Goal: Task Accomplishment & Management: Complete application form

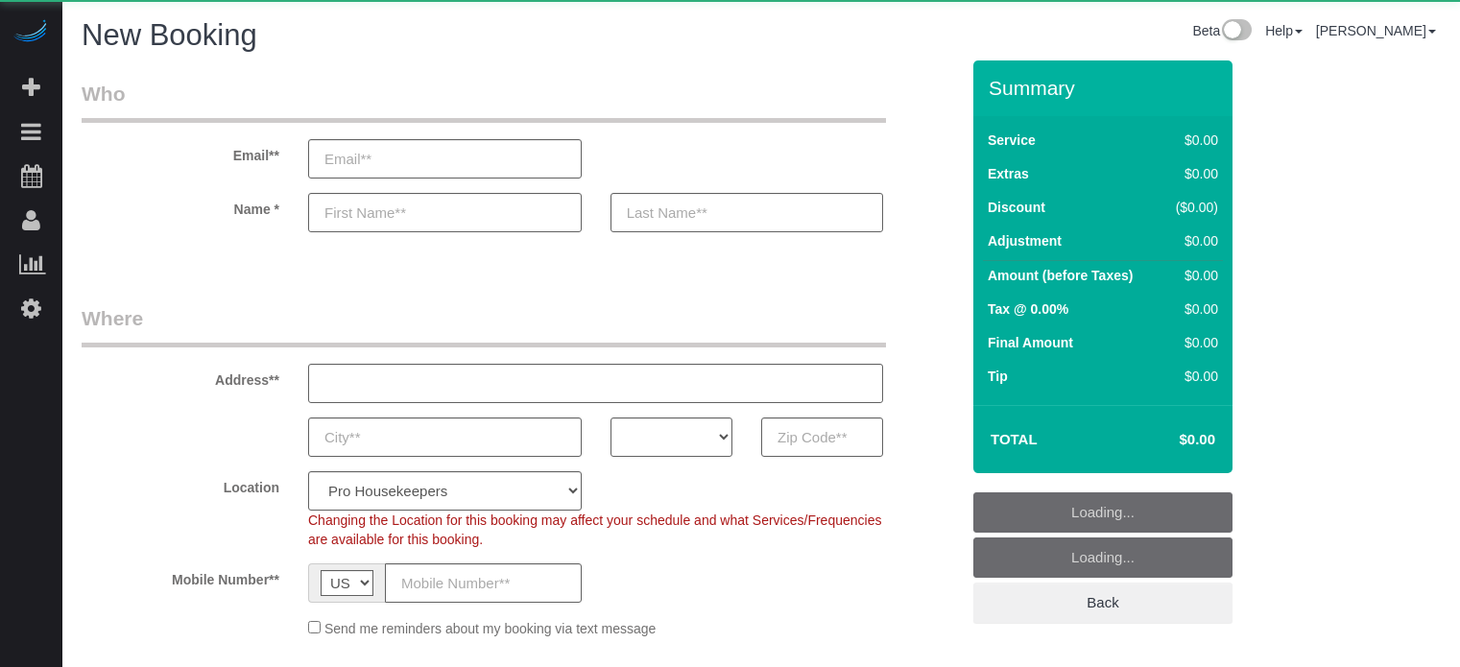
select select "4"
select select "number:9"
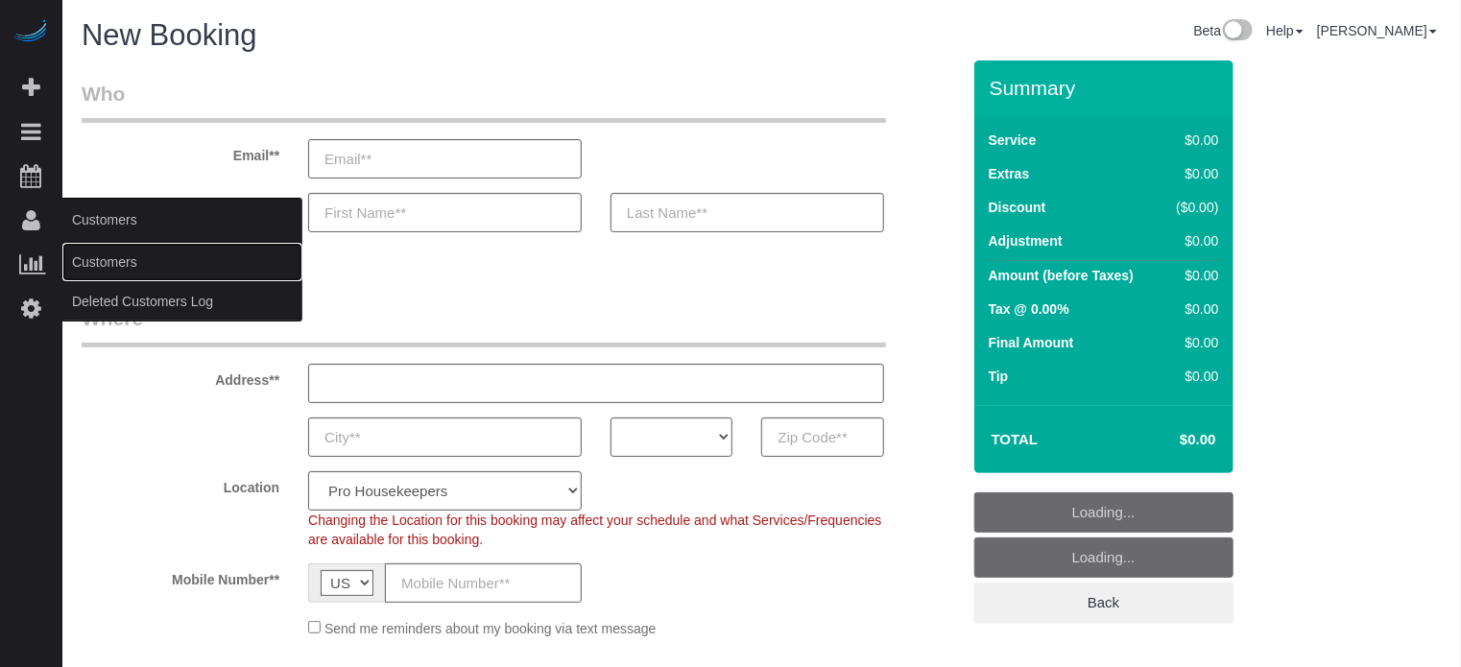
click at [100, 245] on link "Customers" at bounding box center [182, 262] width 240 height 38
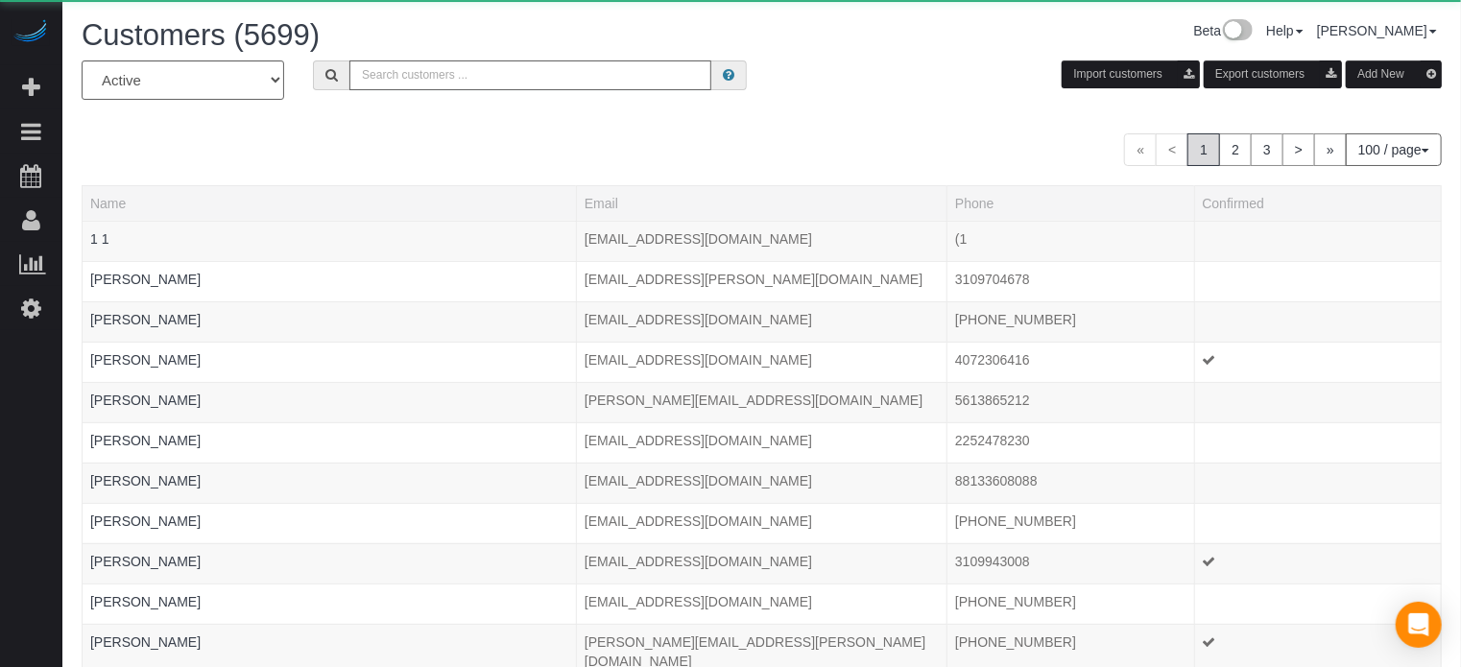
click at [357, 73] on input "text" at bounding box center [530, 75] width 362 height 30
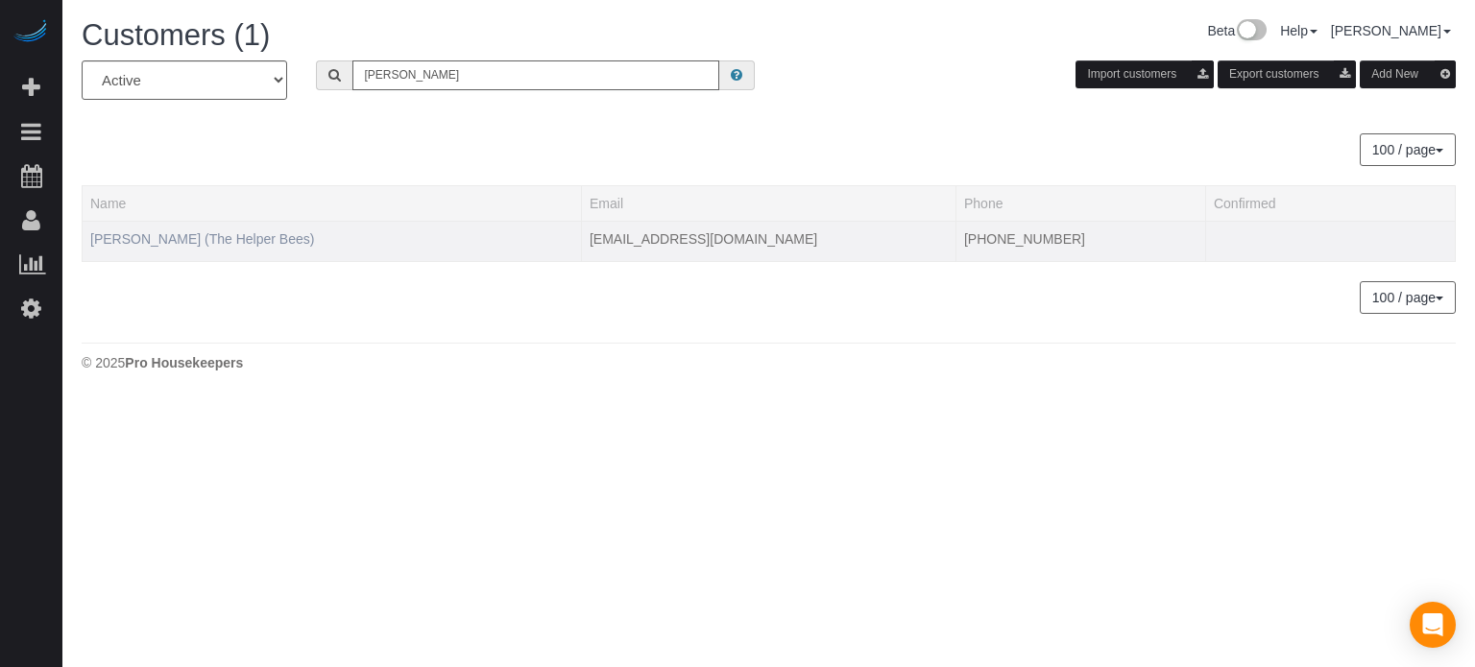
type input "robert cam"
click at [176, 243] on link "Robert Campbell (The Helper Bees)" at bounding box center [202, 238] width 224 height 15
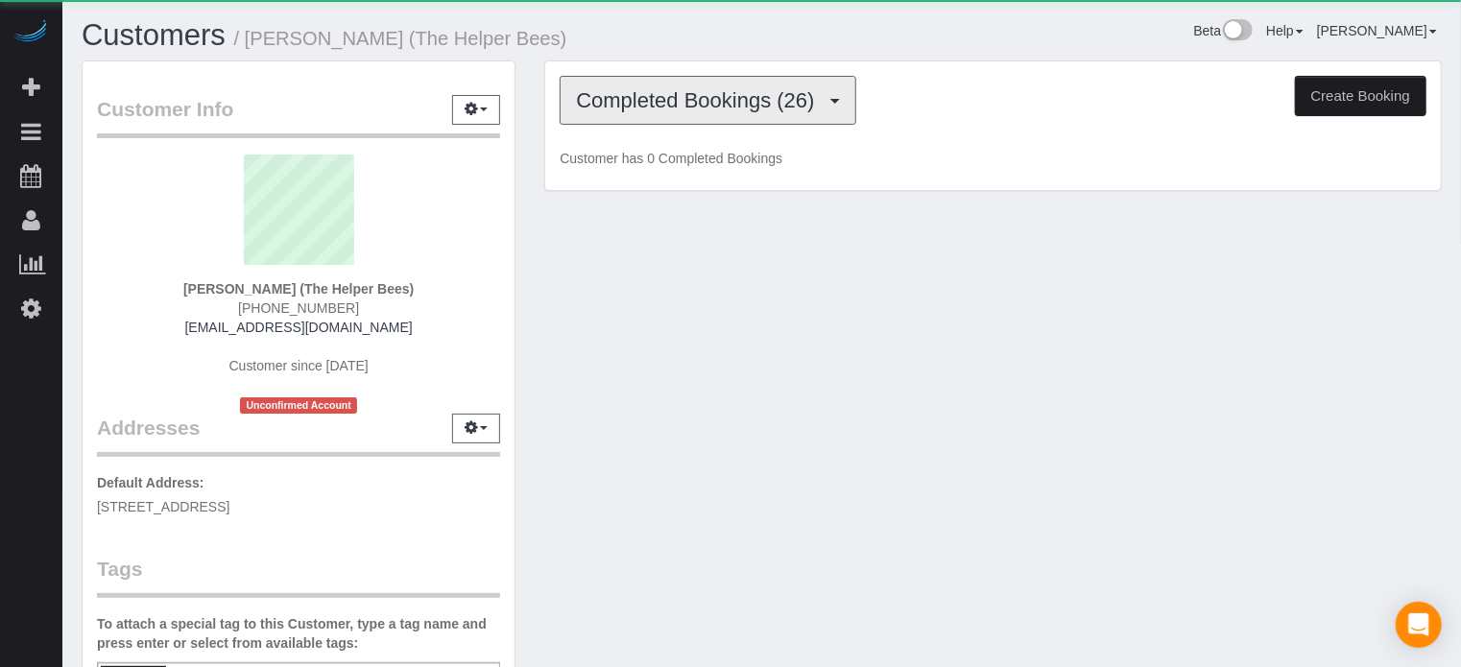
click at [562, 122] on button "Completed Bookings (26)" at bounding box center [708, 100] width 296 height 49
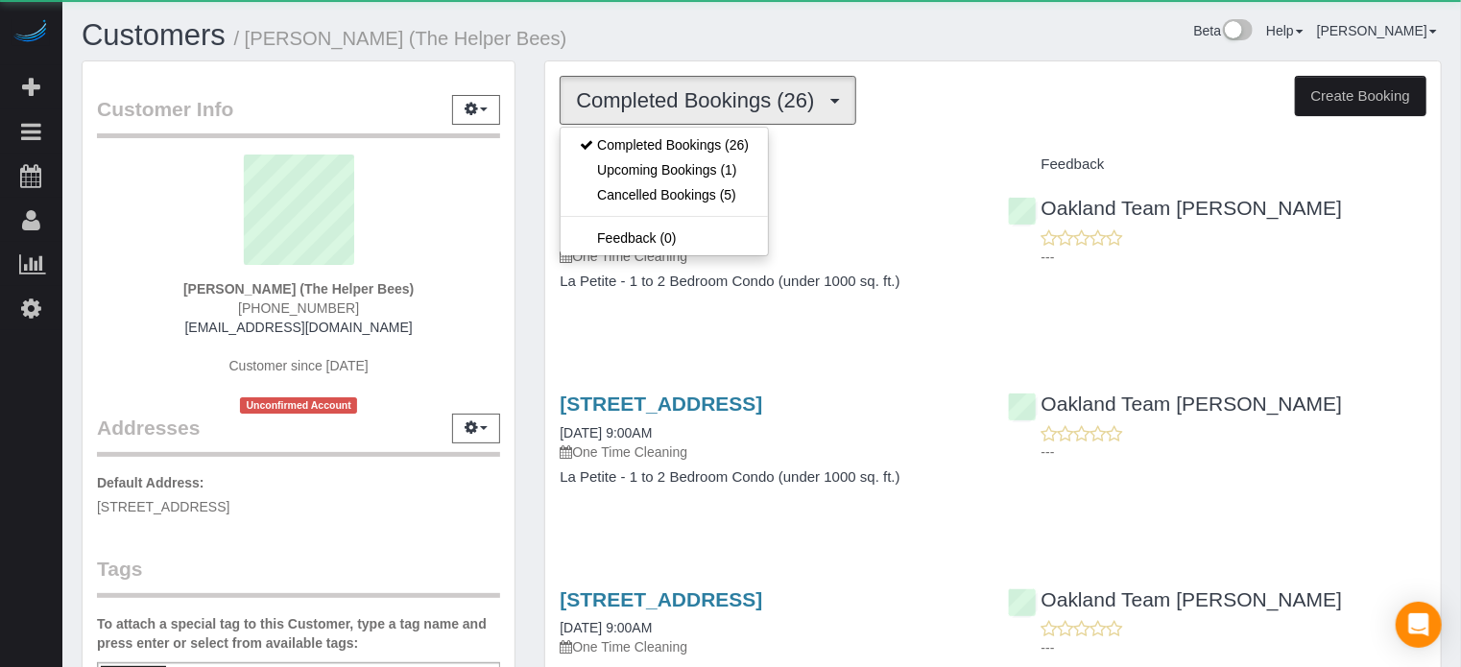
click at [656, 116] on button "Completed Bookings (26)" at bounding box center [708, 100] width 296 height 49
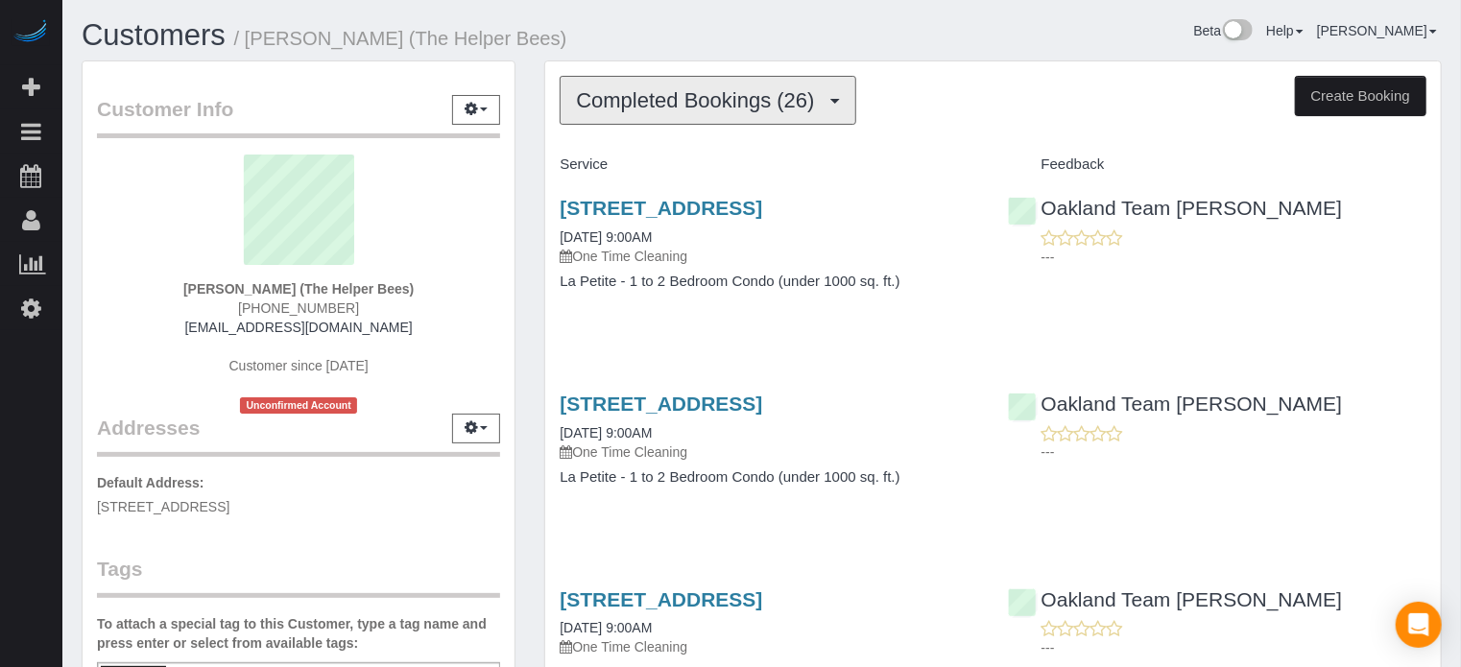
click at [680, 109] on span "Completed Bookings (26)" at bounding box center [700, 100] width 248 height 24
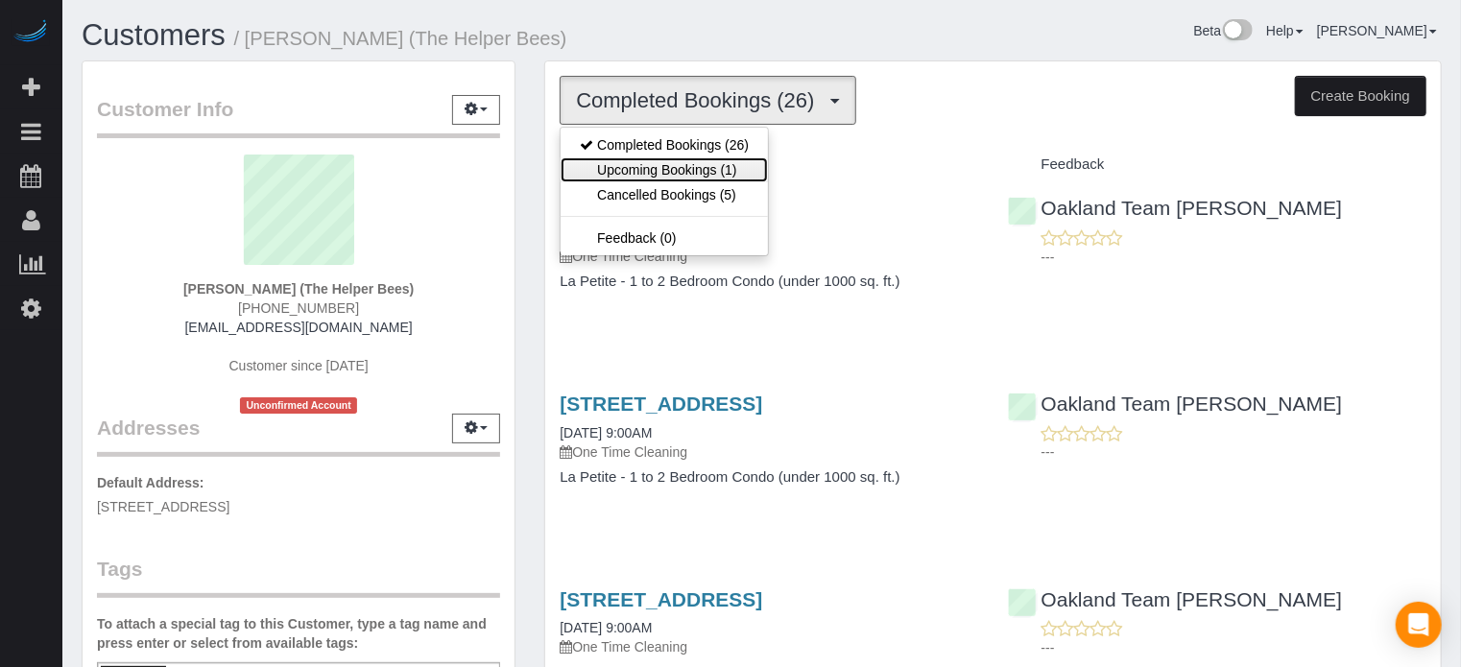
click at [704, 164] on link "Upcoming Bookings (1)" at bounding box center [664, 169] width 207 height 25
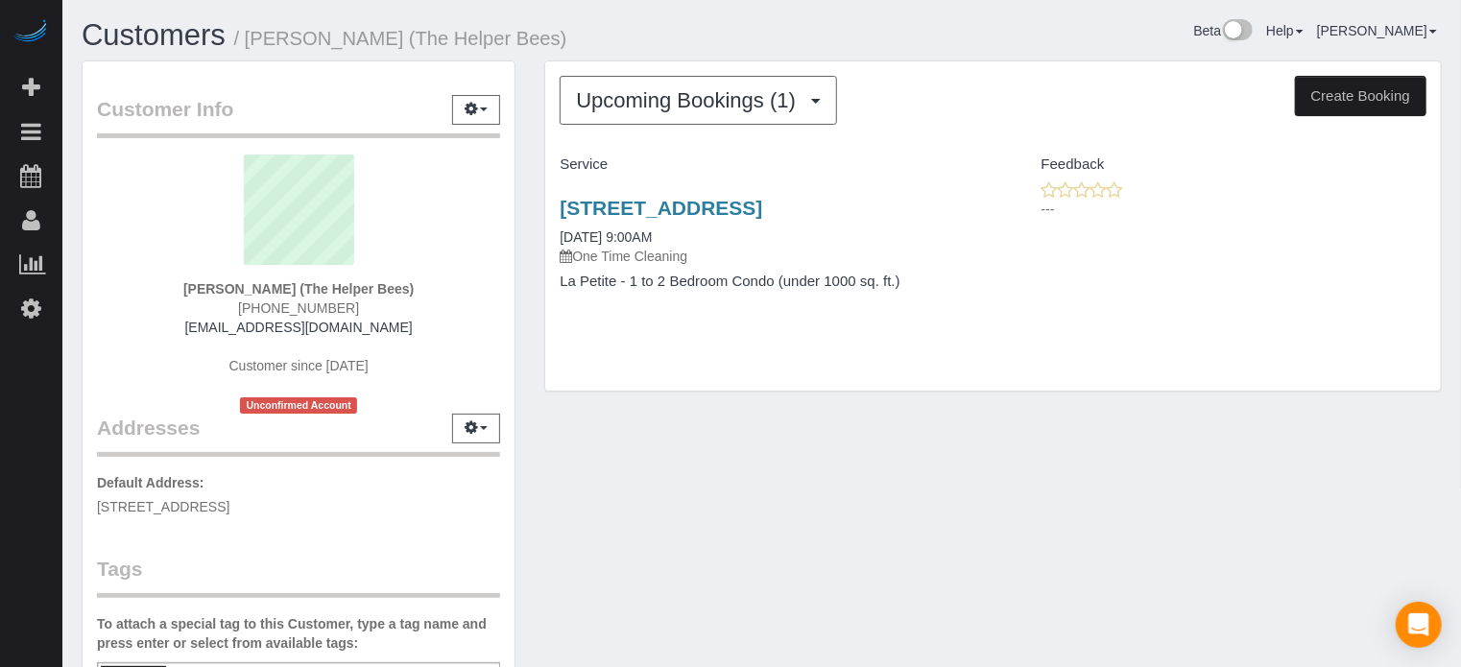
click at [524, 261] on div "Customer Info Edit Contact Info Send Message Email Preferences Special Sales Ta…" at bounding box center [298, 534] width 463 height 948
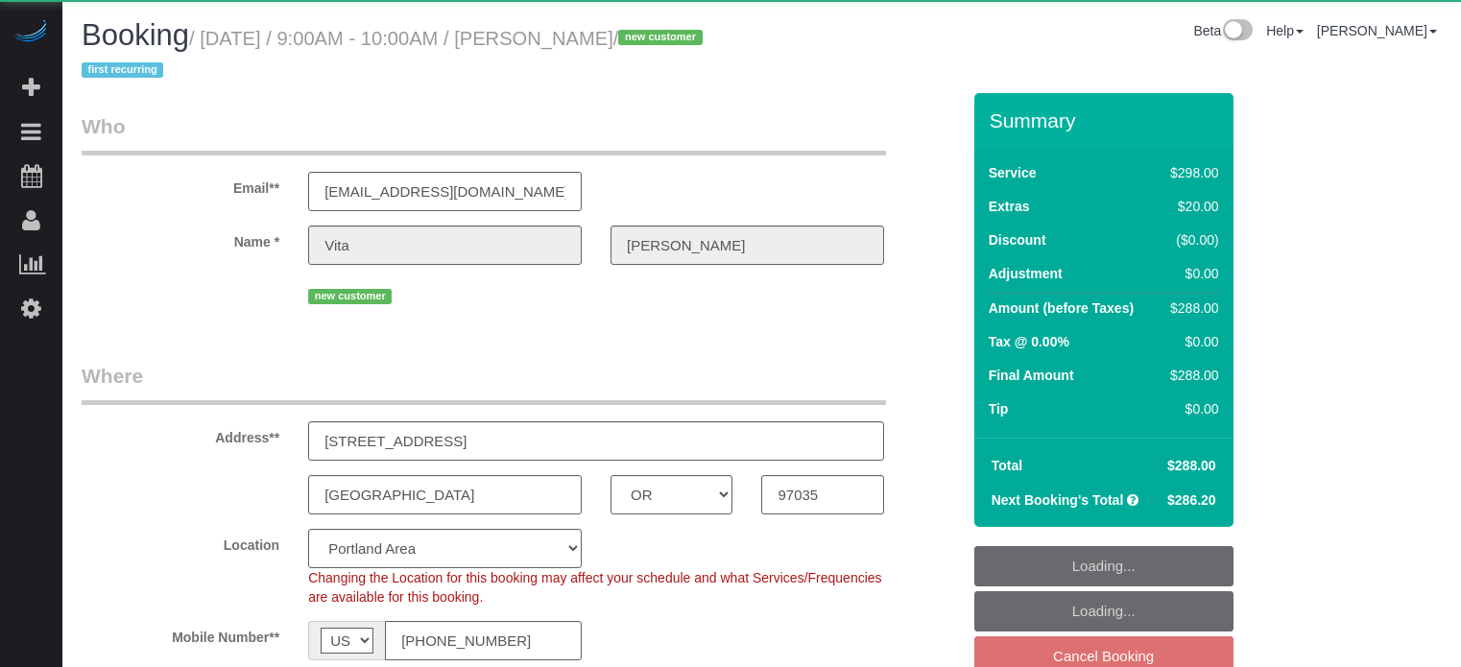
select select "OR"
select select "5"
select select "spot2"
select select "number:9"
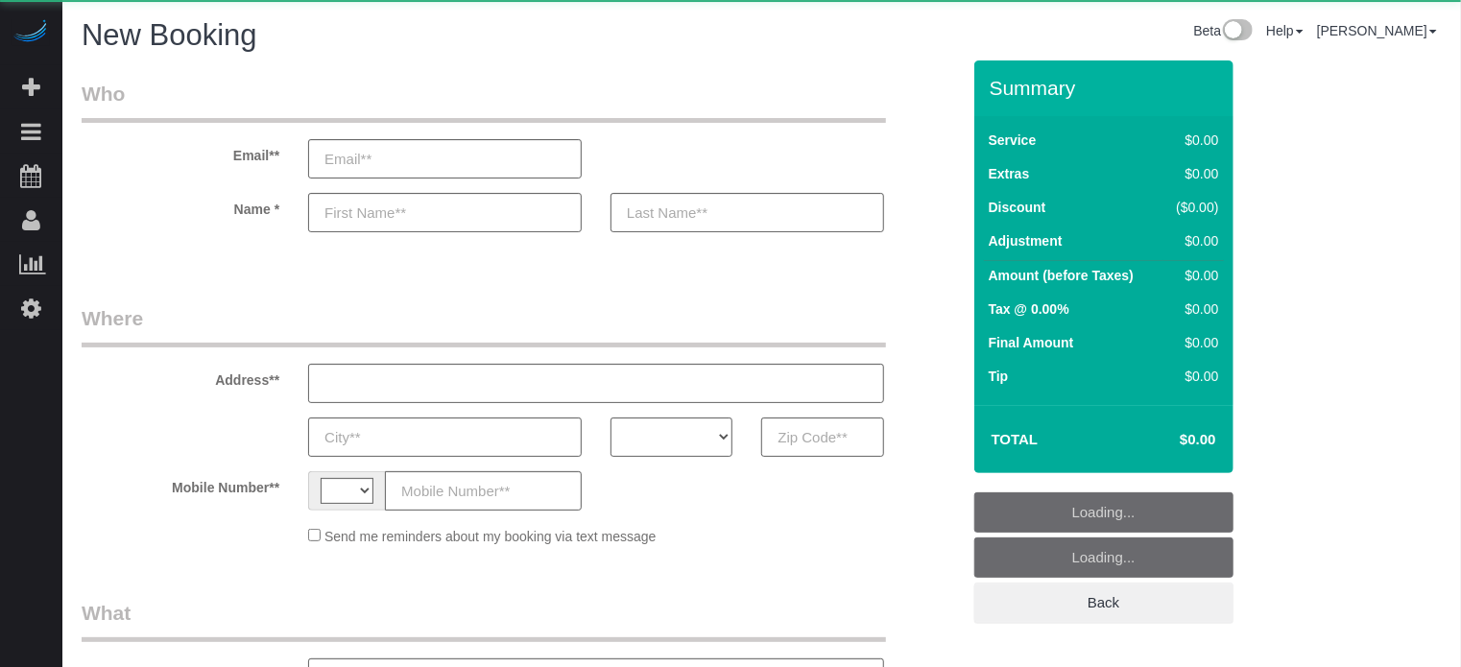
select select "string:US"
select select "object:1176"
select select "4"
select select "number:9"
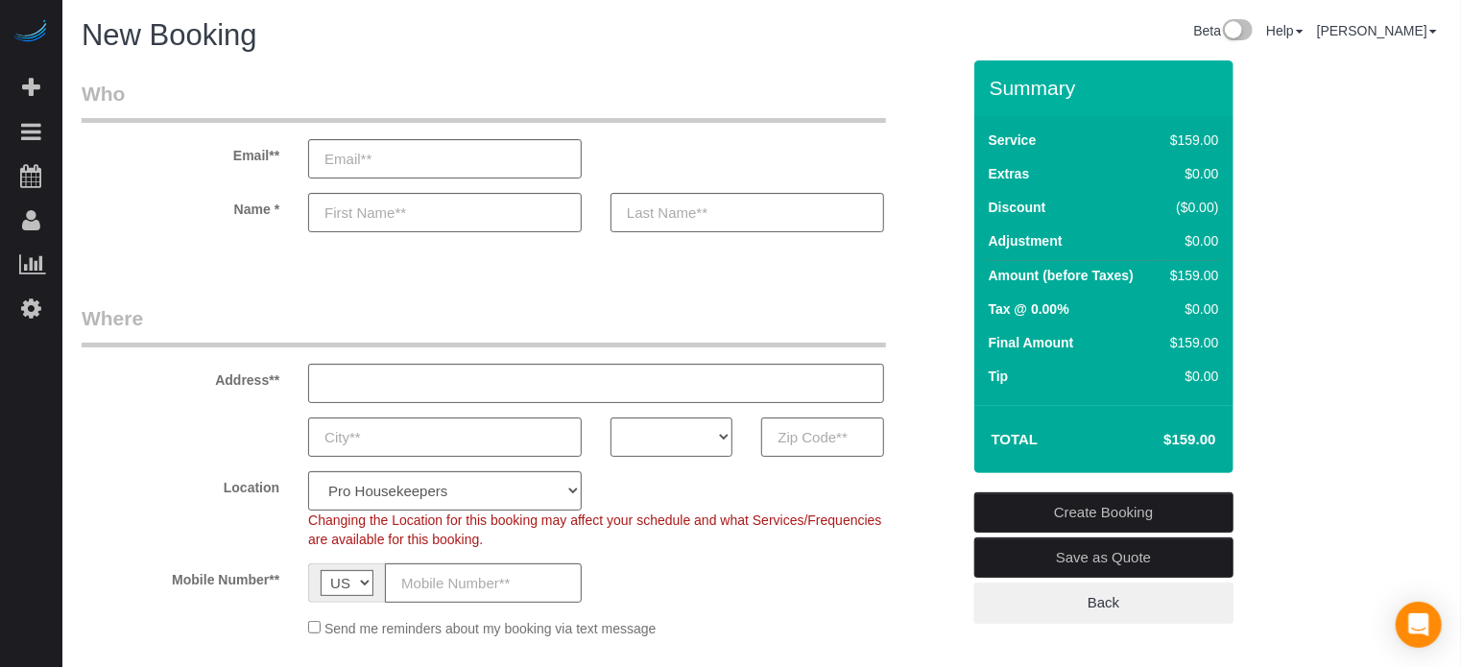
drag, startPoint x: 230, startPoint y: 153, endPoint x: 285, endPoint y: 216, distance: 83.7
click at [285, 216] on sui-booking-customer "Email** Name *" at bounding box center [521, 166] width 879 height 172
click at [285, 216] on label "Name *" at bounding box center [180, 206] width 227 height 26
drag, startPoint x: 233, startPoint y: 156, endPoint x: 291, endPoint y: 198, distance: 71.4
click at [291, 198] on sui-booking-customer "Email** Name *" at bounding box center [521, 166] width 879 height 172
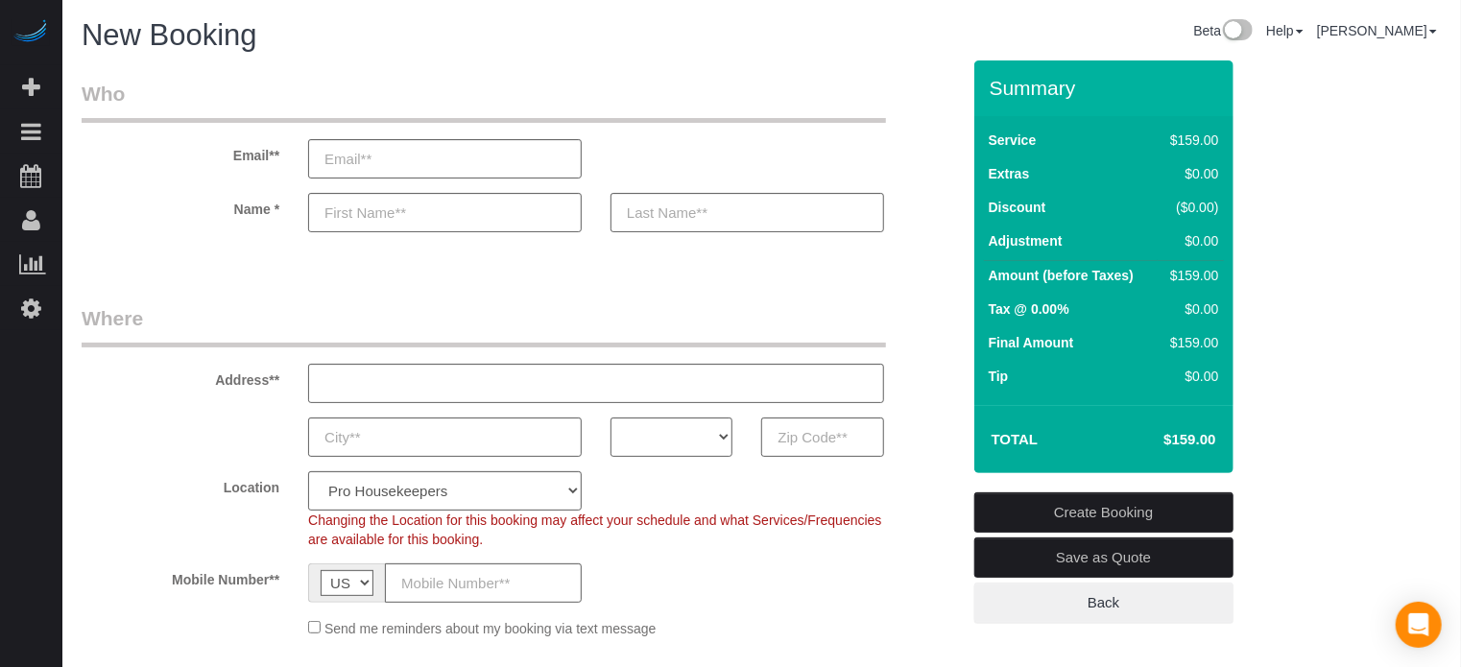
click at [291, 198] on label "Name *" at bounding box center [180, 206] width 227 height 26
drag, startPoint x: 290, startPoint y: 207, endPoint x: 230, endPoint y: 160, distance: 75.9
click at [230, 160] on sui-booking-customer "Email** Name *" at bounding box center [521, 166] width 879 height 172
click at [230, 160] on label "Email**" at bounding box center [180, 152] width 227 height 26
drag, startPoint x: 230, startPoint y: 159, endPoint x: 275, endPoint y: 198, distance: 58.5
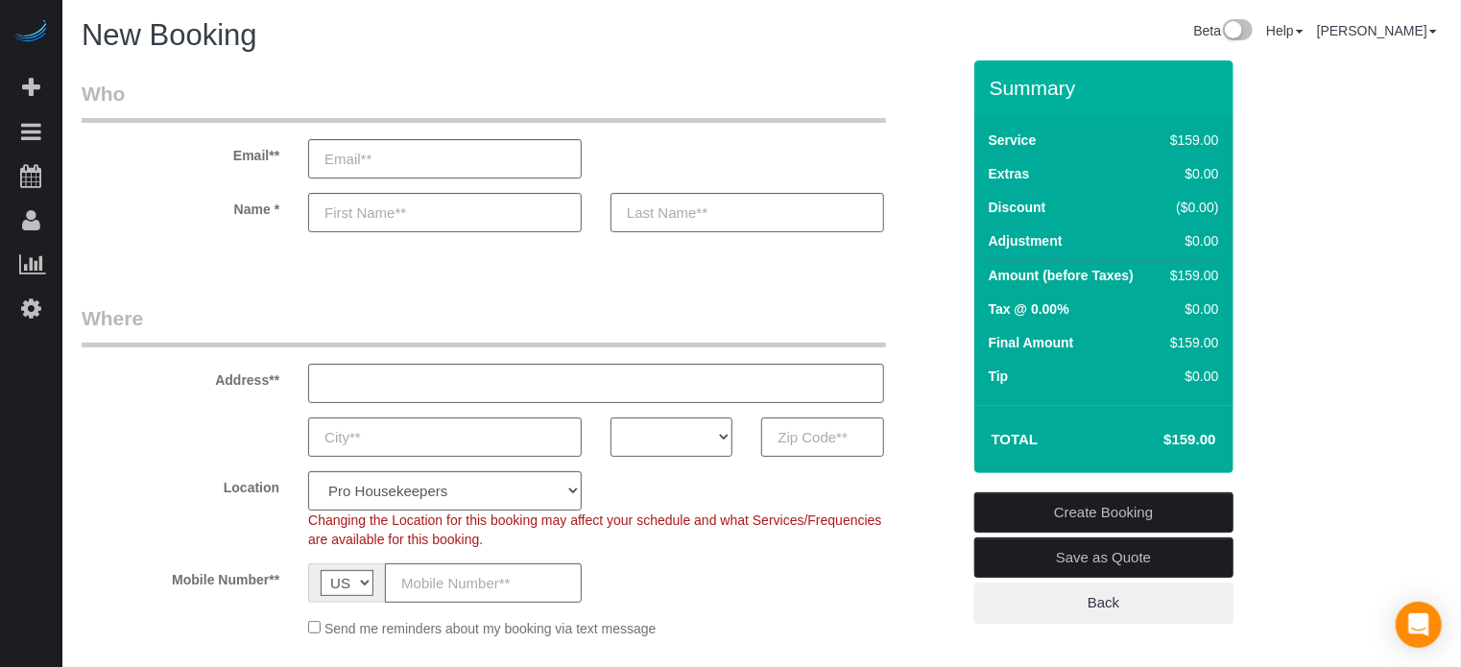
click at [275, 198] on sui-booking-customer "Email** Name *" at bounding box center [521, 166] width 879 height 172
click at [275, 198] on label "Name *" at bounding box center [180, 206] width 227 height 26
drag, startPoint x: 280, startPoint y: 215, endPoint x: 215, endPoint y: 160, distance: 85.2
click at [215, 160] on sui-booking-customer "Email** Name *" at bounding box center [521, 166] width 879 height 172
click at [215, 160] on label "Email**" at bounding box center [180, 152] width 227 height 26
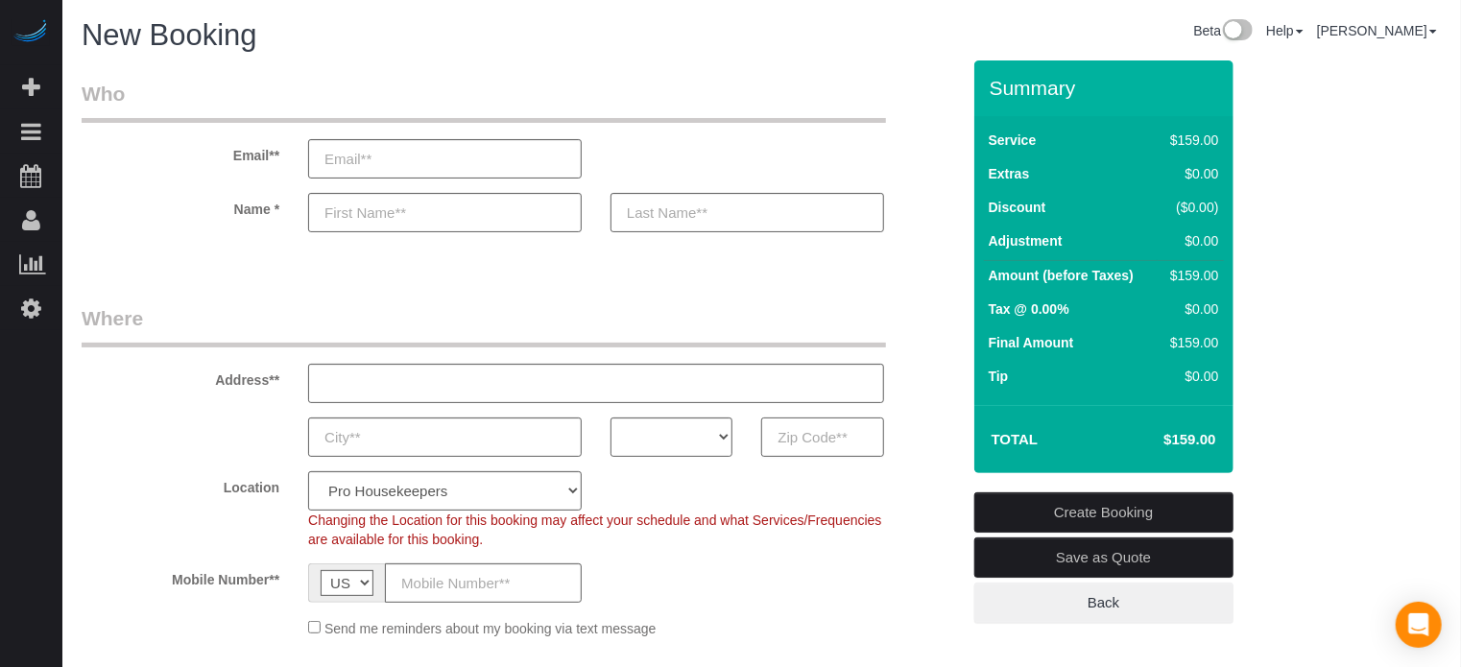
click at [103, 446] on div "AK AL AR AZ CA CO CT DC DE FL GA HI IA ID IL IN KS KY LA MA MD ME MI MN MO MS M…" at bounding box center [520, 437] width 907 height 39
click at [149, 218] on label "Name *" at bounding box center [180, 206] width 227 height 26
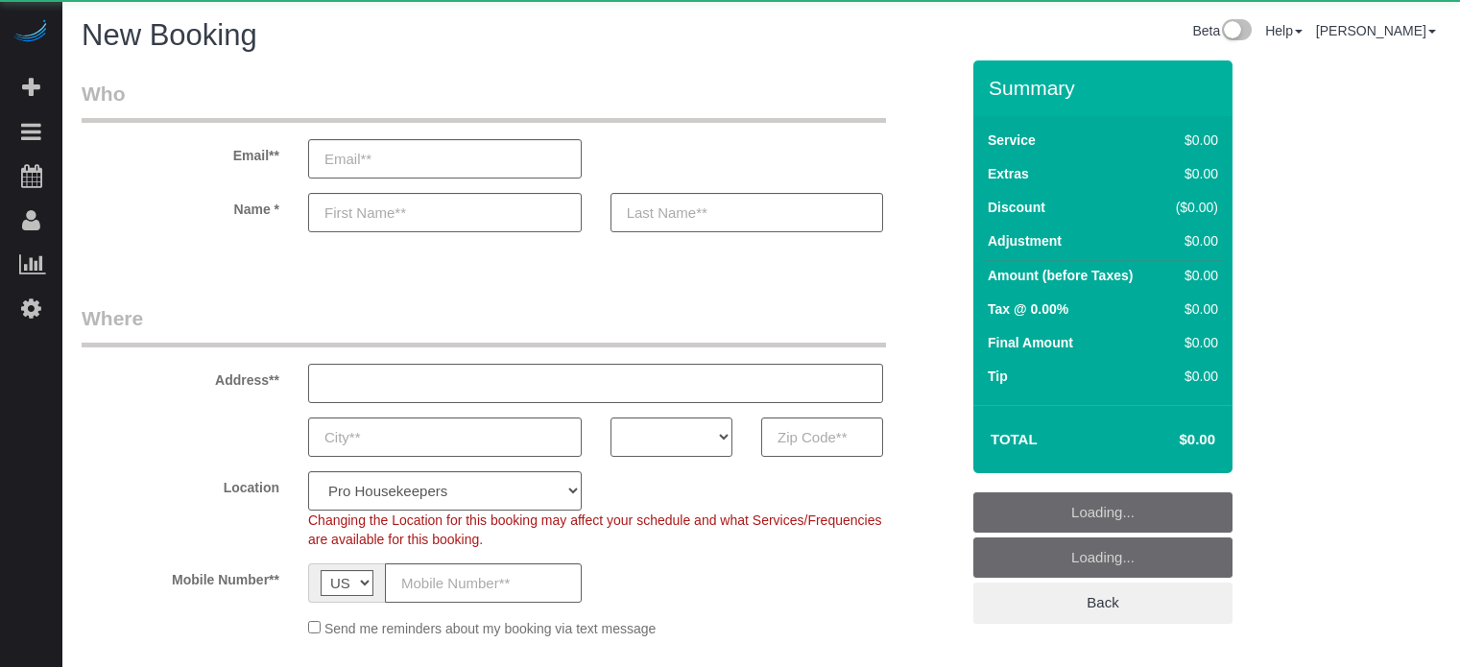
select select "4"
select select "number:9"
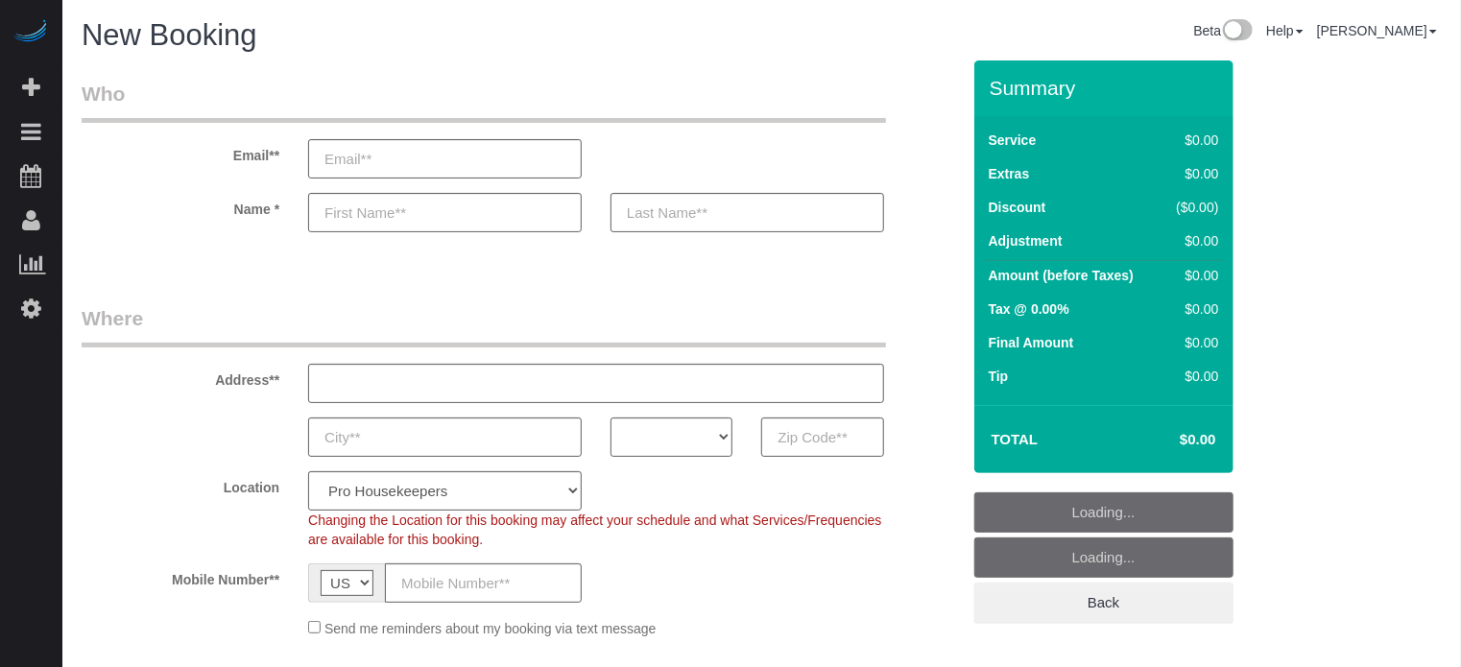
drag, startPoint x: 100, startPoint y: 166, endPoint x: 938, endPoint y: 164, distance: 838.2
click at [100, 166] on link "Active Bookings" at bounding box center [182, 174] width 240 height 38
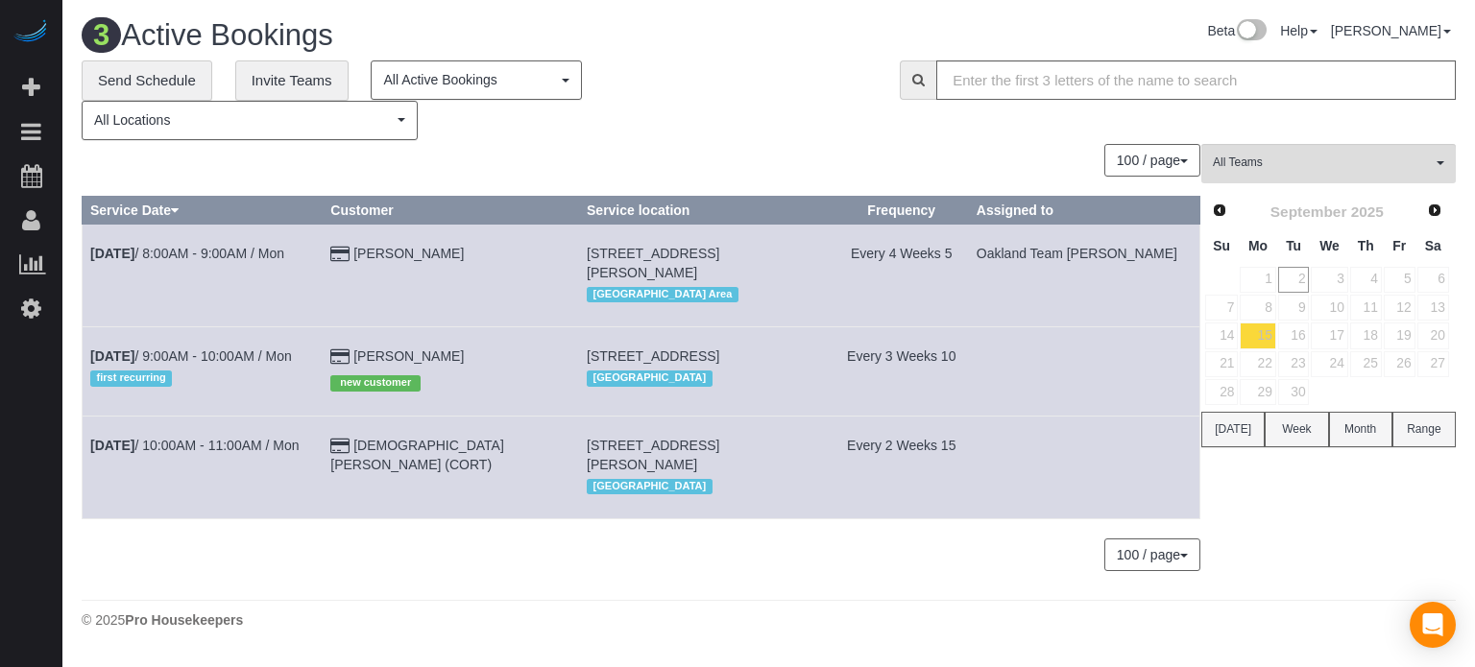
click at [1239, 338] on td "15" at bounding box center [1257, 336] width 37 height 28
click at [1226, 333] on link "14" at bounding box center [1221, 336] width 33 height 26
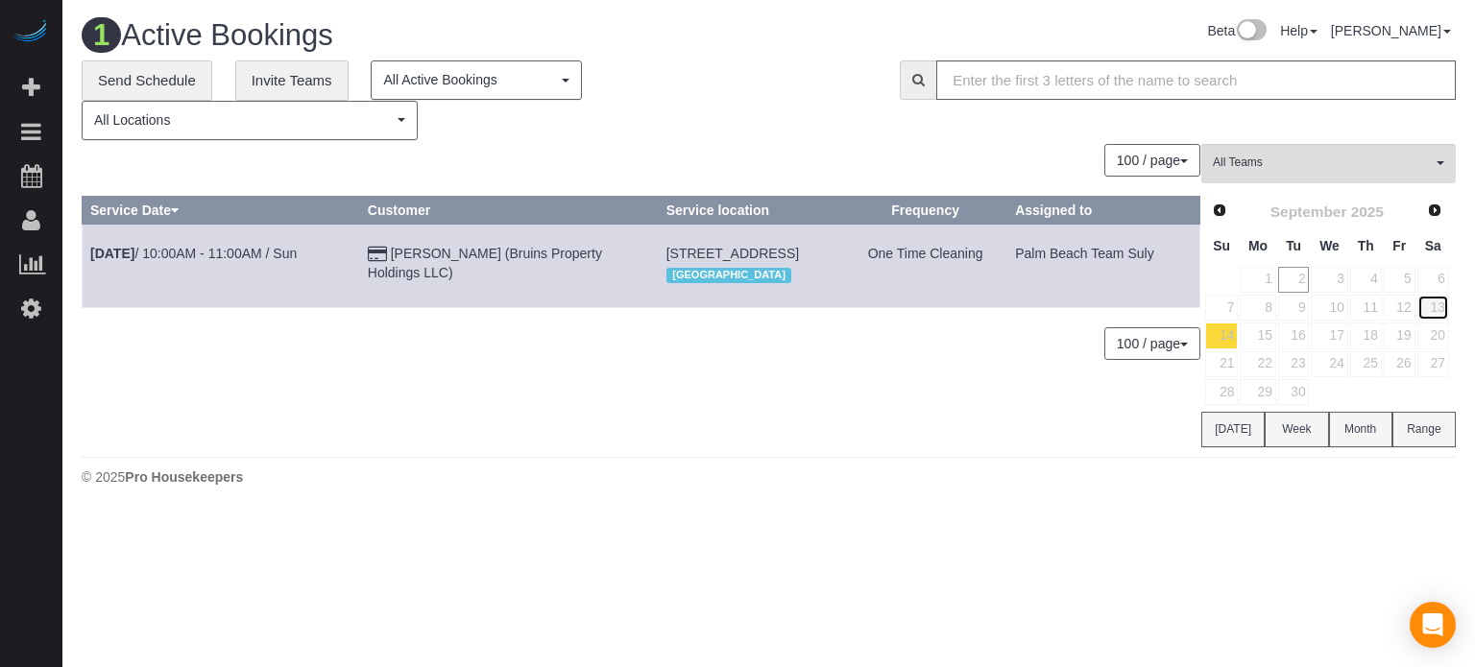
click at [1442, 303] on link "13" at bounding box center [1433, 308] width 32 height 26
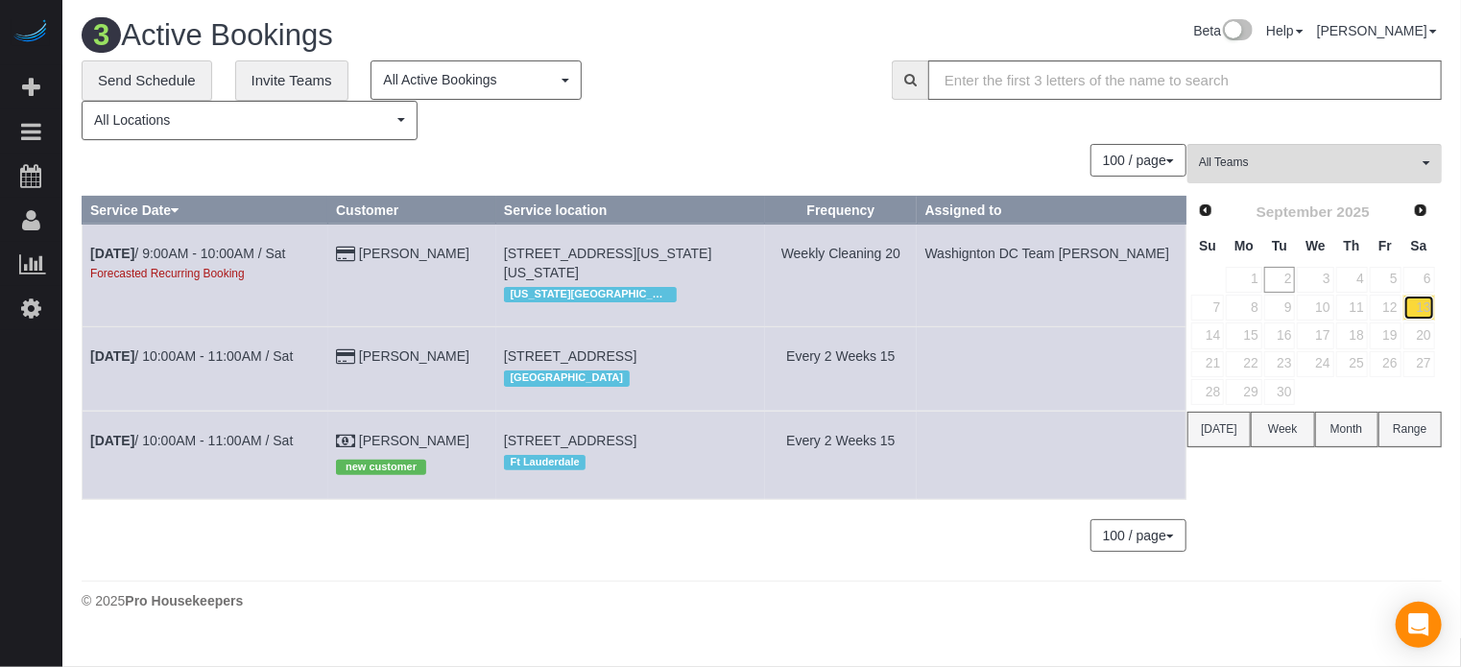
click at [1409, 307] on link "13" at bounding box center [1420, 308] width 32 height 26
click at [1393, 304] on link "12" at bounding box center [1386, 308] width 32 height 26
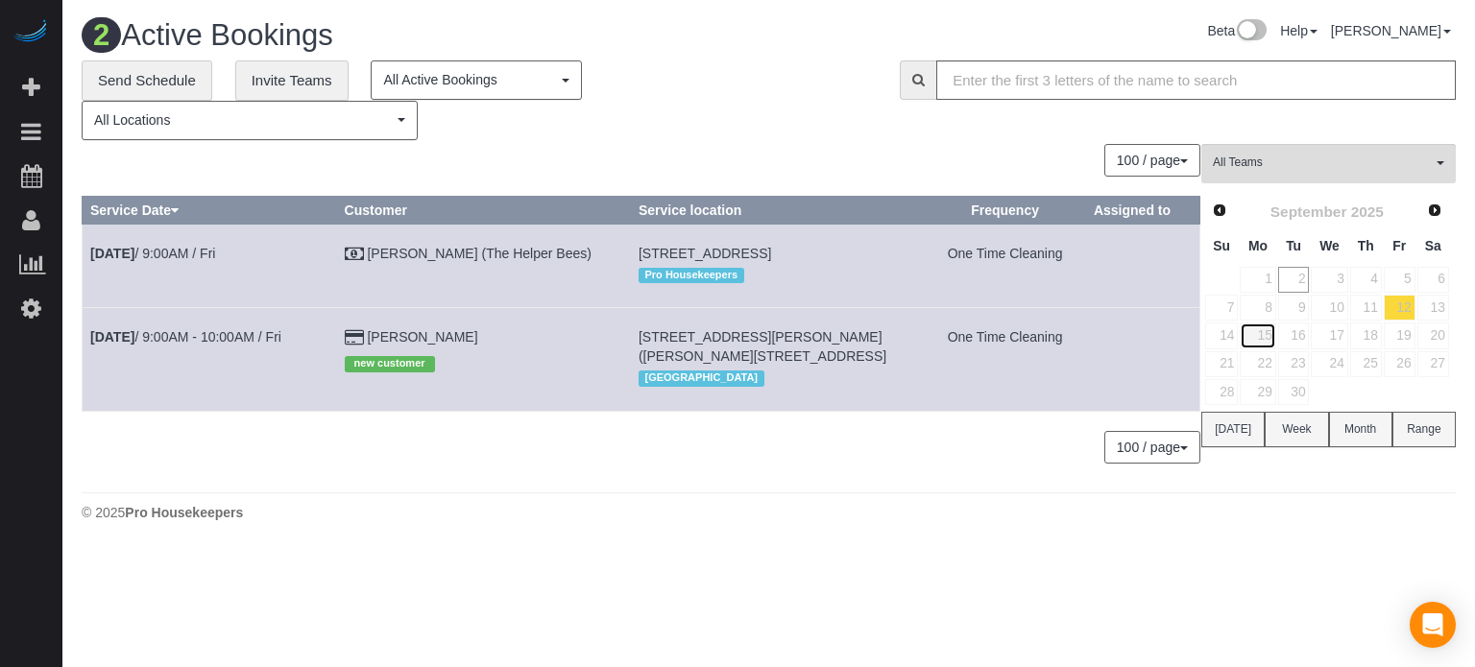
click at [1265, 337] on link "15" at bounding box center [1258, 336] width 36 height 26
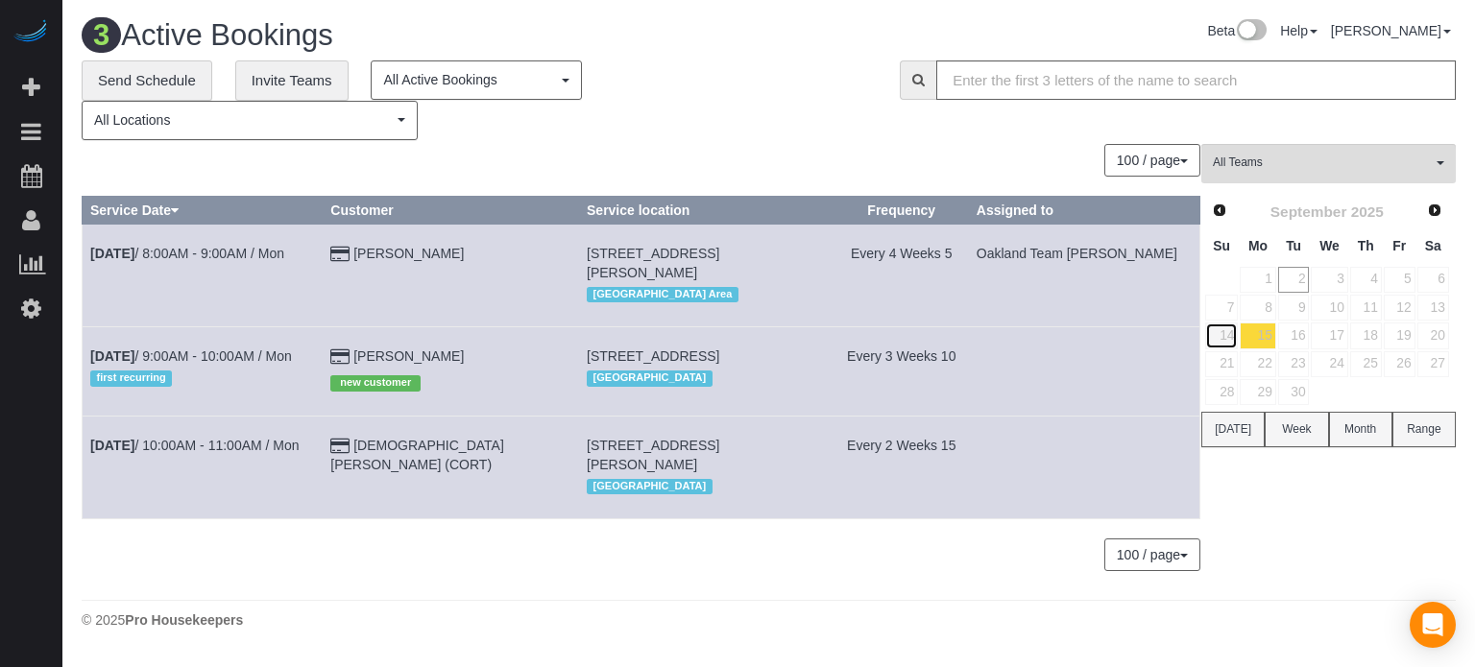
click at [1232, 333] on link "14" at bounding box center [1221, 336] width 33 height 26
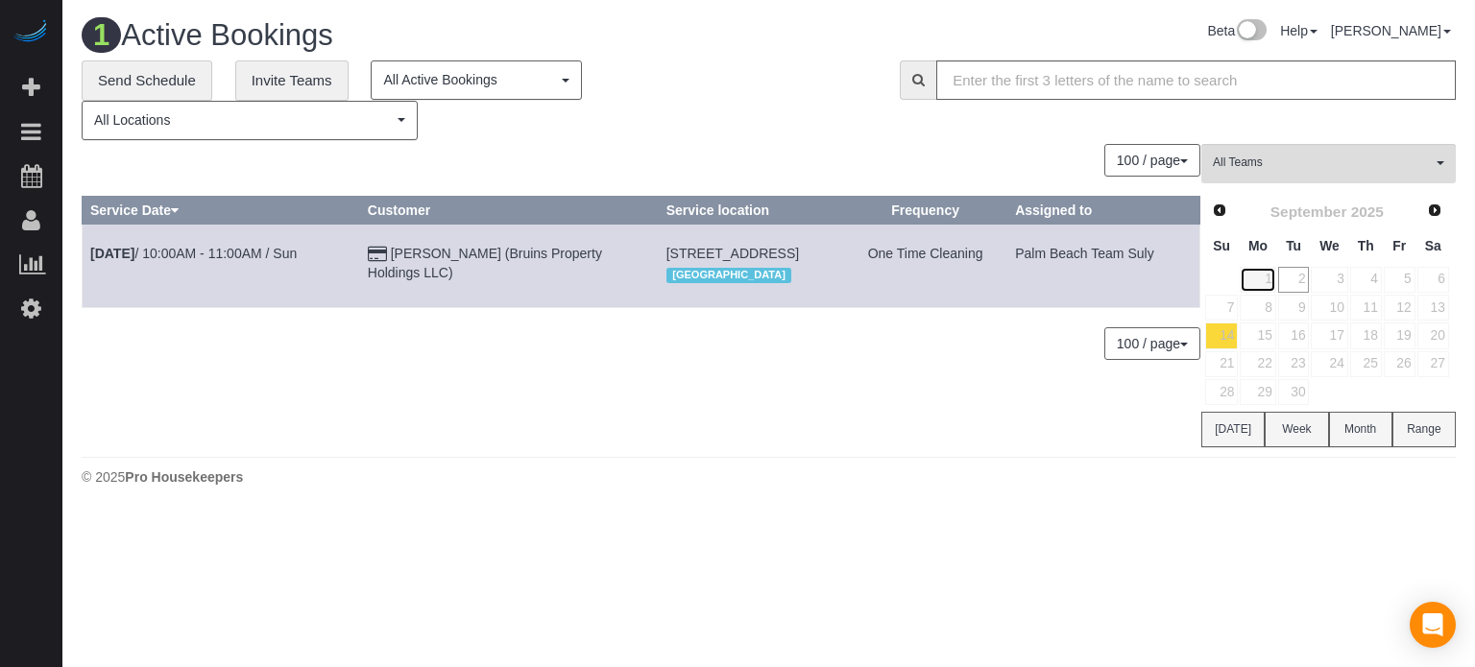
click at [1266, 275] on link "1" at bounding box center [1258, 280] width 36 height 26
